Goal: Task Accomplishment & Management: Complete application form

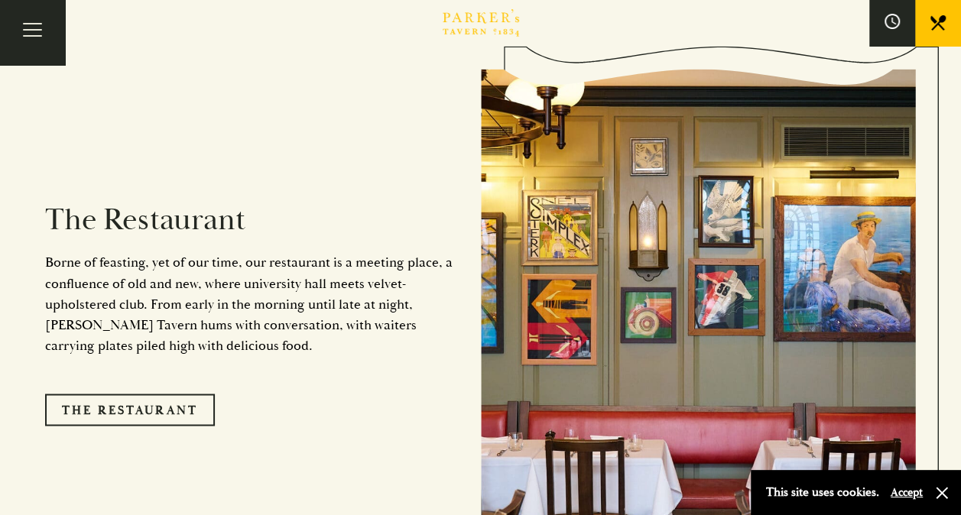
scroll to position [1146, 0]
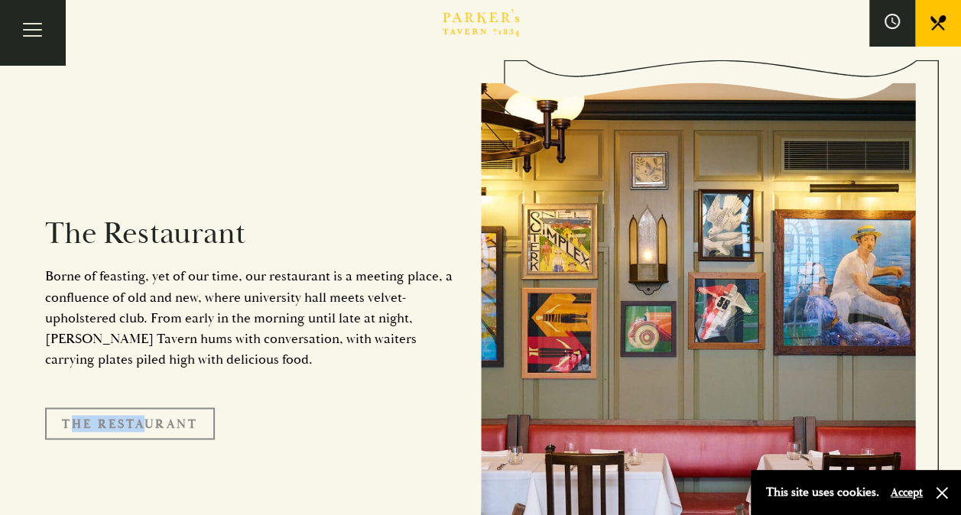
drag, startPoint x: 130, startPoint y: 381, endPoint x: 131, endPoint y: 400, distance: 19.9
click at [131, 400] on div "The Restaurant Borne of feasting, yet of our time, our restaurant is a meeting …" at bounding box center [263, 322] width 436 height 388
click at [131, 407] on link "The Restaurant" at bounding box center [130, 423] width 170 height 32
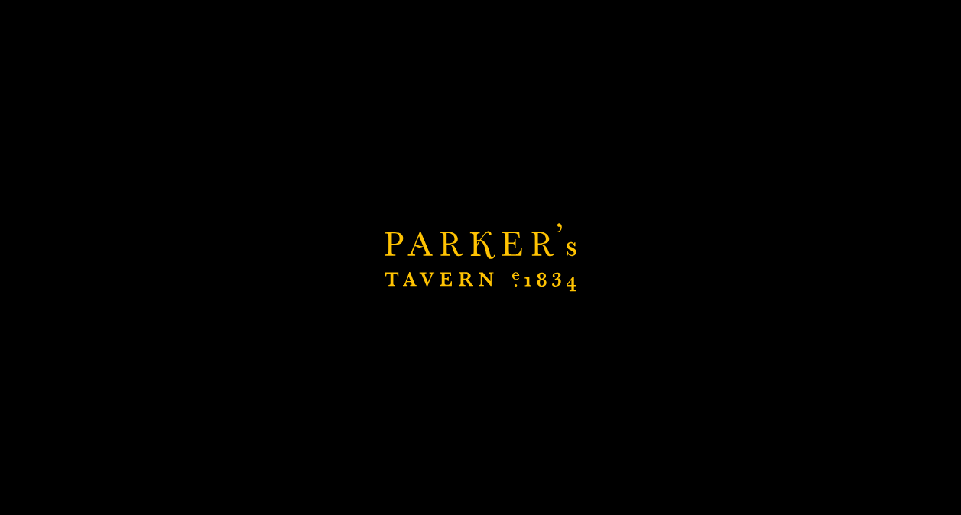
scroll to position [1605, 0]
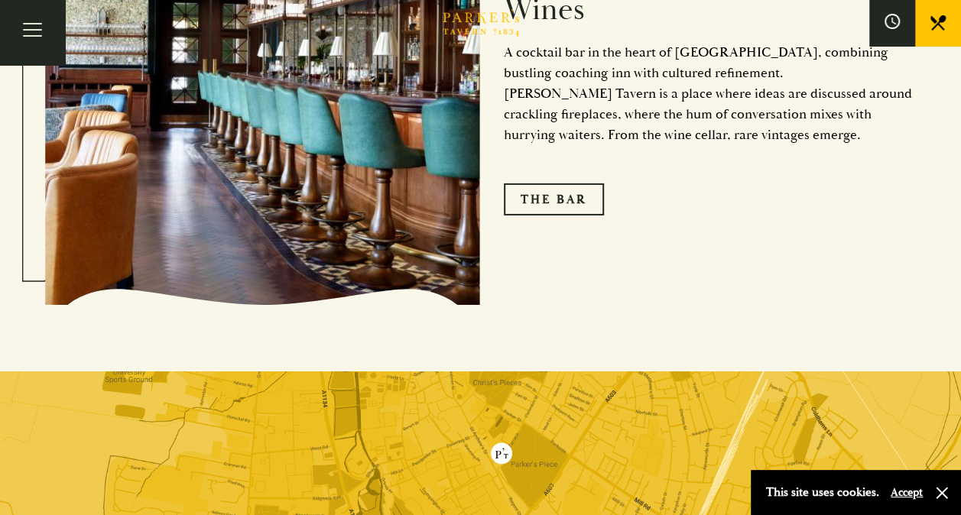
scroll to position [2445, 0]
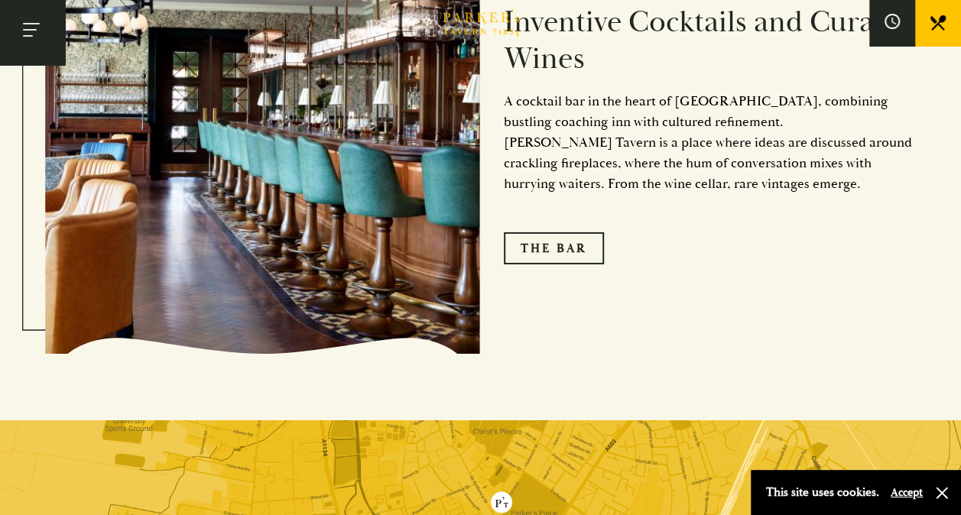
click at [32, 26] on button "Toggle navigation" at bounding box center [32, 32] width 65 height 65
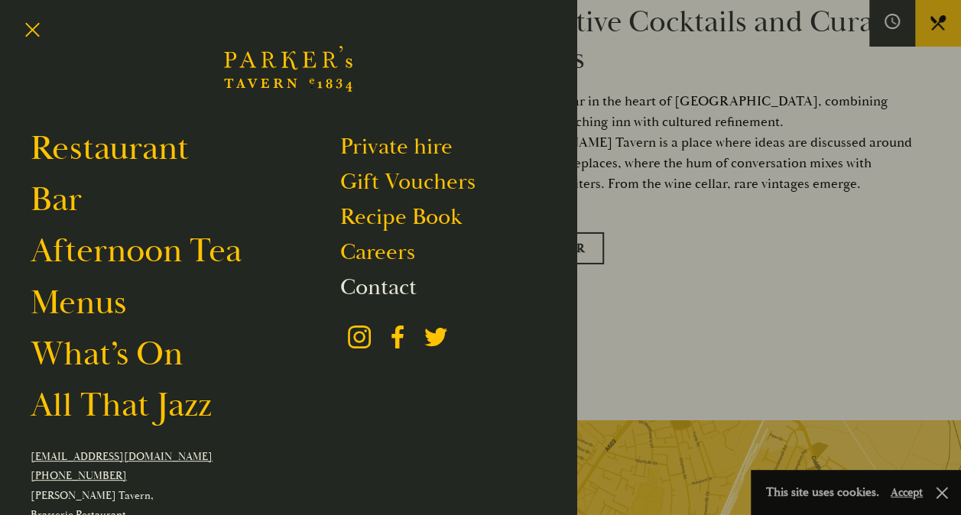
click at [361, 284] on link "Contact" at bounding box center [378, 287] width 76 height 29
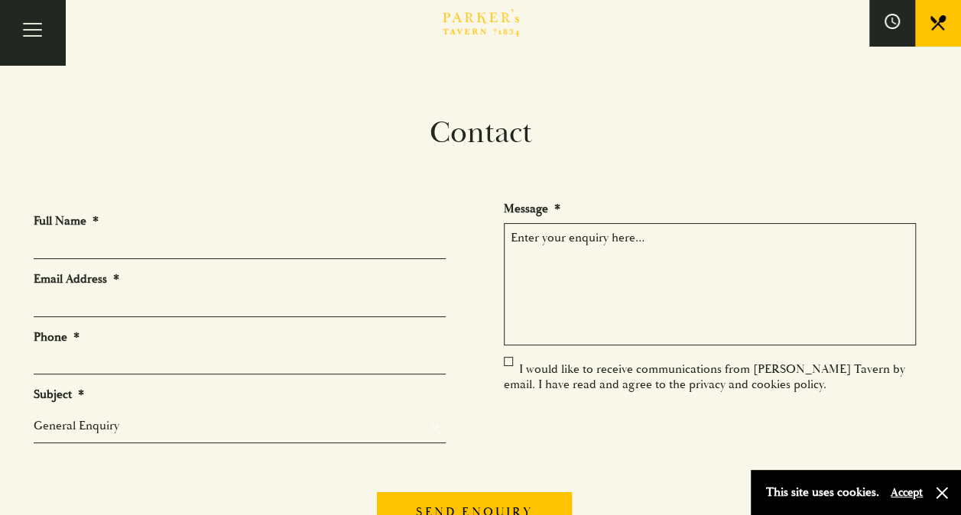
click at [114, 247] on input "Full Name *" at bounding box center [240, 247] width 412 height 24
type input "[PERSON_NAME]"
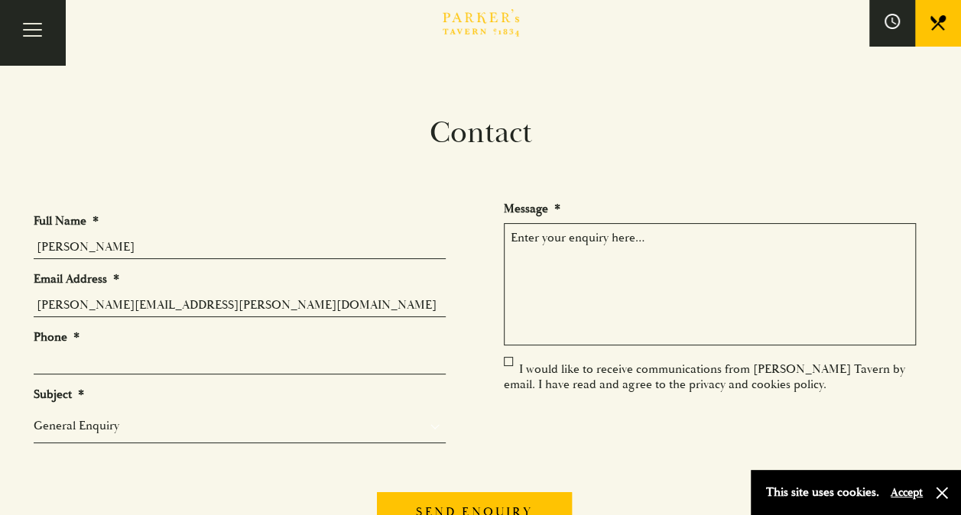
type input "[PERSON_NAME][EMAIL_ADDRESS][PERSON_NAME][DOMAIN_NAME]"
type input "[PHONE_NUMBER]"
click at [274, 423] on select "General Enquiry Private Bookings Group Bookings Events" at bounding box center [240, 425] width 412 height 18
select select "Group Bookings"
click at [34, 416] on select "General Enquiry Private Bookings Group Bookings Events" at bounding box center [240, 425] width 412 height 18
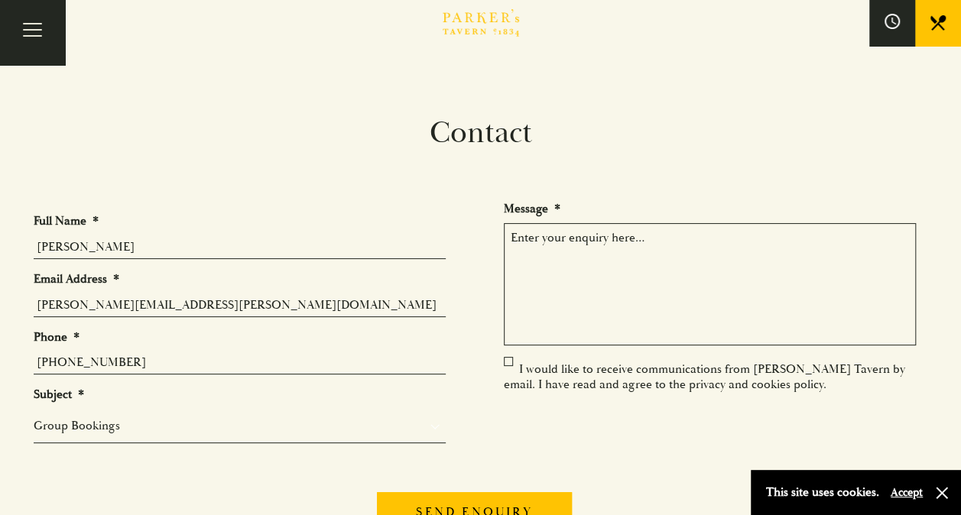
click at [564, 262] on textarea "Message *" at bounding box center [710, 284] width 412 height 122
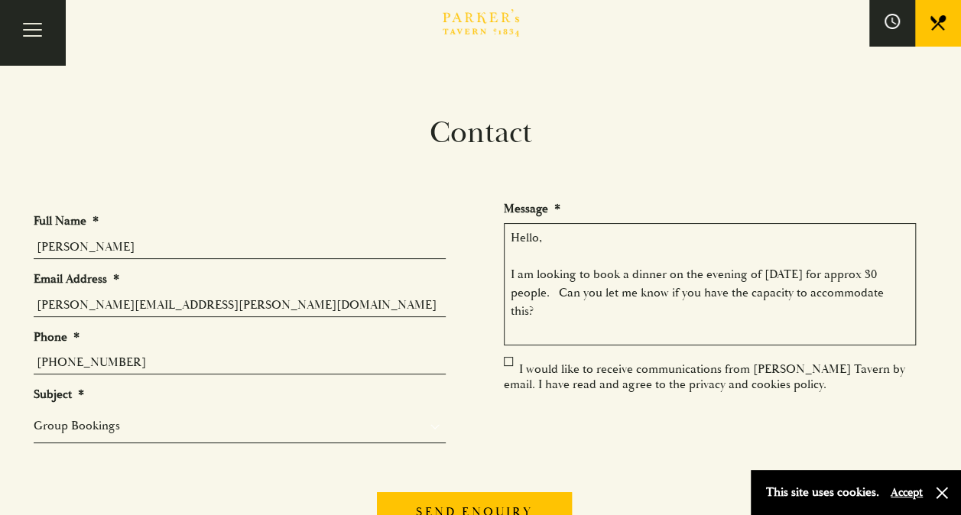
type textarea "Hello, I am looking to book a dinner on the evening of [DATE] for approx 30 peo…"
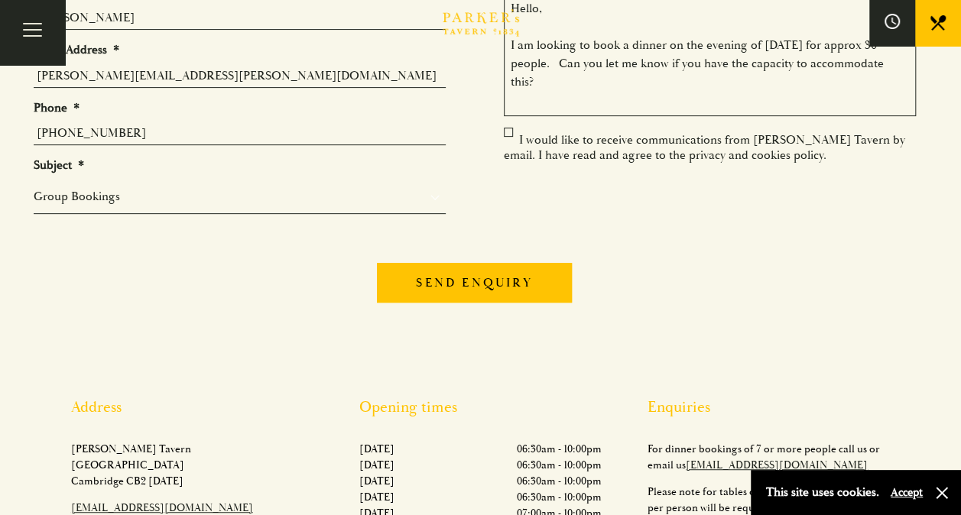
click at [903, 491] on button "Accept" at bounding box center [906, 492] width 32 height 15
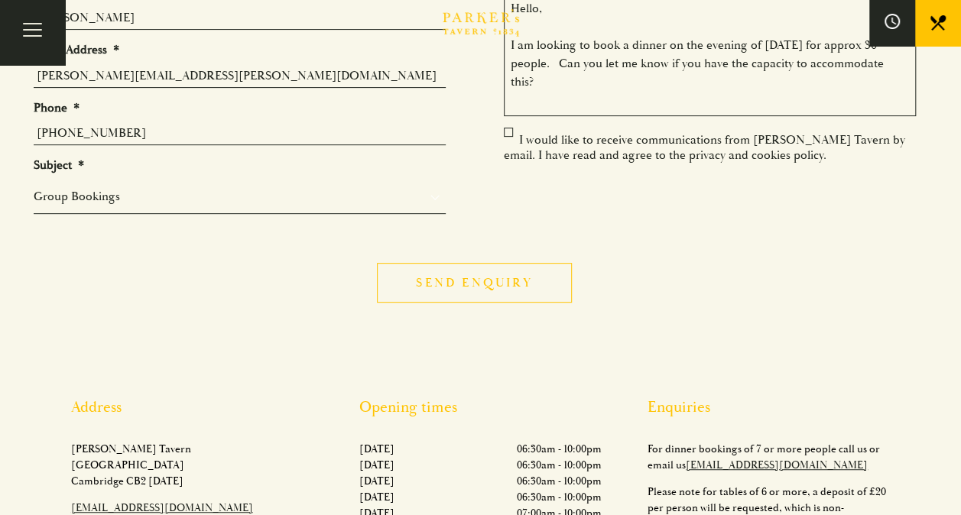
click at [459, 287] on input "Send enquiry" at bounding box center [474, 283] width 194 height 40
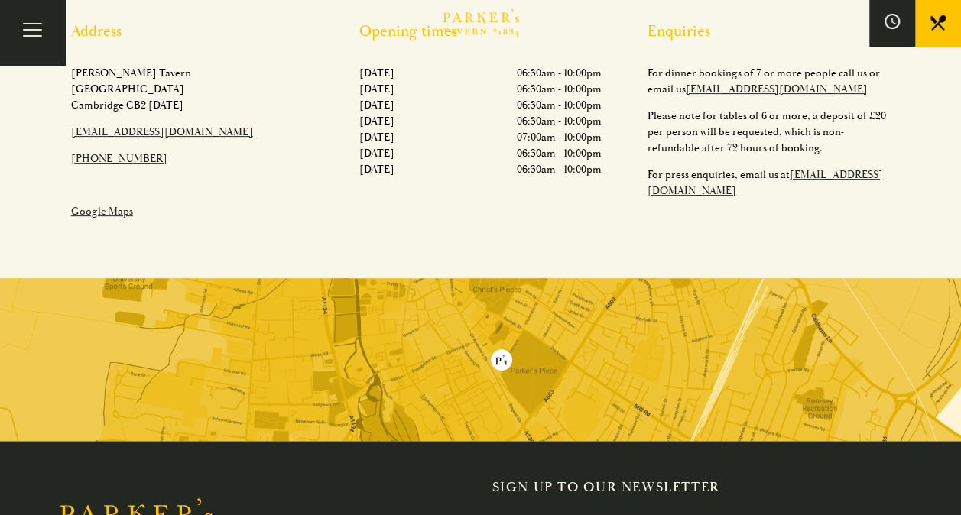
scroll to position [266, 0]
